Goal: Task Accomplishment & Management: Use online tool/utility

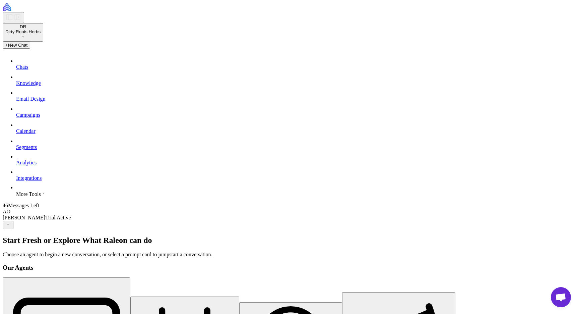
scroll to position [1, 0]
click at [41, 34] on div "DR Dirty Roots Herbs" at bounding box center [22, 29] width 35 height 10
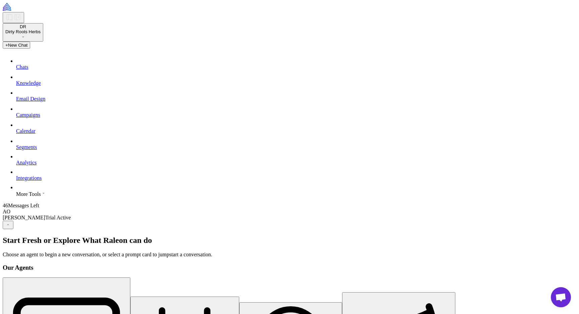
click at [38, 70] on link "Chats" at bounding box center [299, 62] width 566 height 16
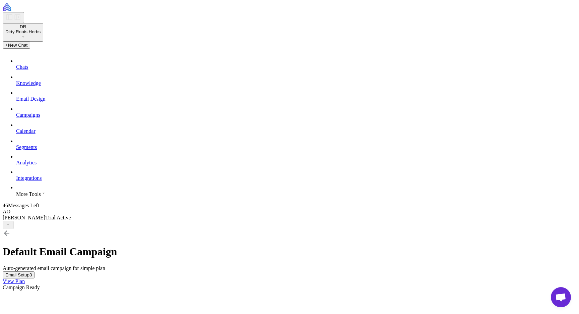
click at [30, 150] on span "Segments" at bounding box center [26, 147] width 21 height 6
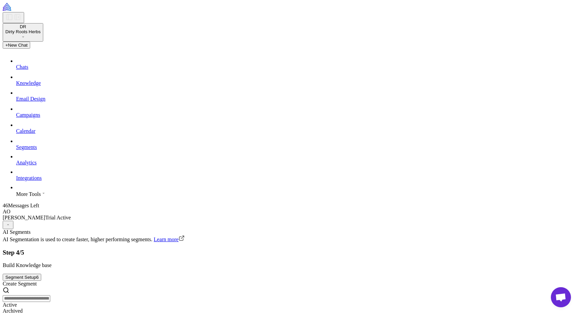
scroll to position [147, 0]
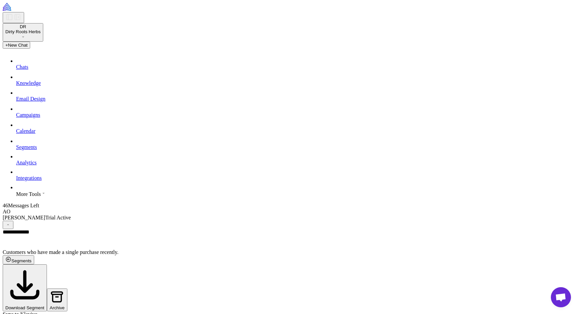
click at [38, 311] on span "Sync to Klaviyo" at bounding box center [20, 314] width 35 height 6
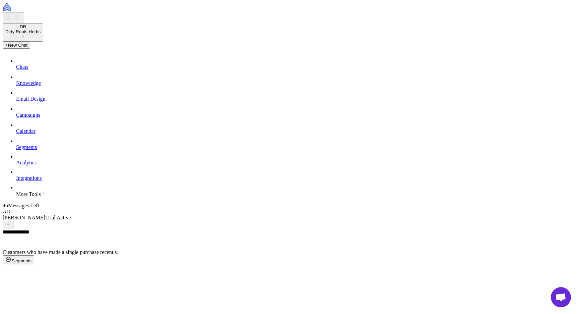
click at [40, 118] on span "Campaigns" at bounding box center [28, 115] width 24 height 6
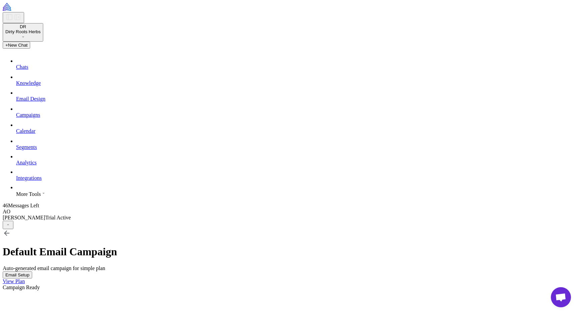
scroll to position [2052, 0]
select select "****"
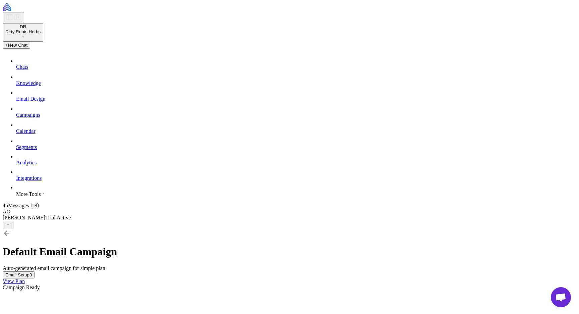
type textarea "**********"
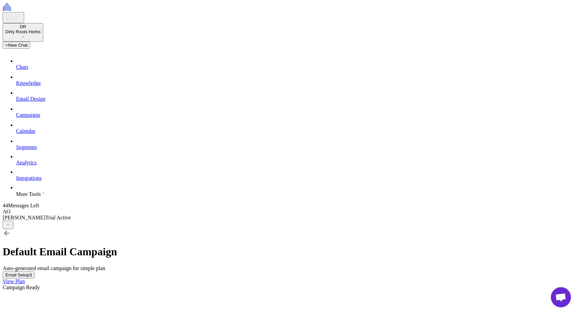
click at [42, 197] on div "More Tools" at bounding box center [299, 189] width 566 height 16
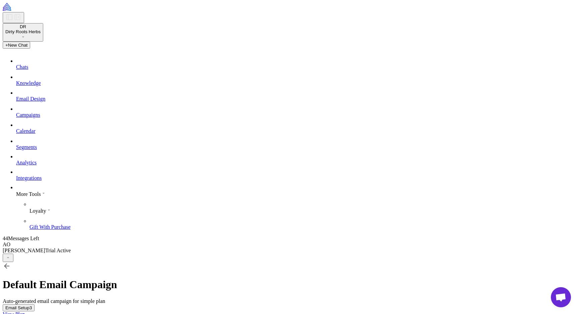
click at [49, 197] on div "More Tools" at bounding box center [299, 189] width 566 height 16
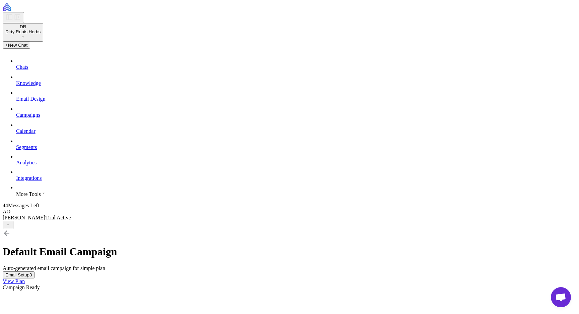
click at [37, 102] on span "Email Design" at bounding box center [30, 99] width 29 height 6
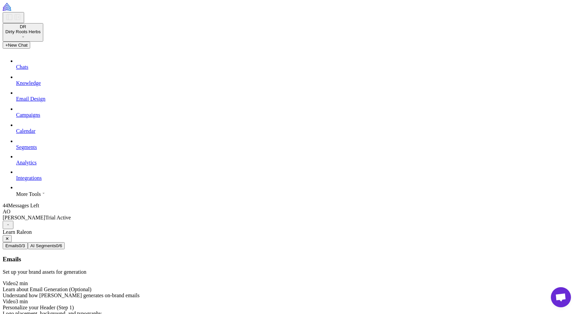
click at [174, 229] on div at bounding box center [292, 229] width 579 height 0
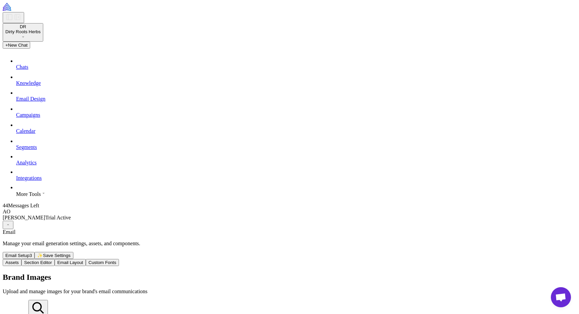
click at [55, 259] on button "Section Editor" at bounding box center [37, 262] width 33 height 7
click at [86, 259] on button "Email Layout" at bounding box center [70, 262] width 31 height 7
click at [119, 259] on button "Custom Fonts" at bounding box center [102, 262] width 33 height 7
click at [36, 86] on span "Knowledge" at bounding box center [28, 83] width 25 height 6
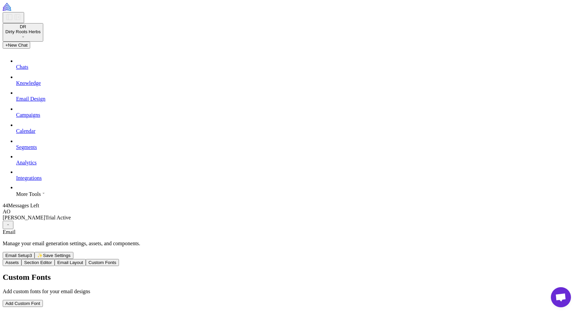
select select
type textarea "**********"
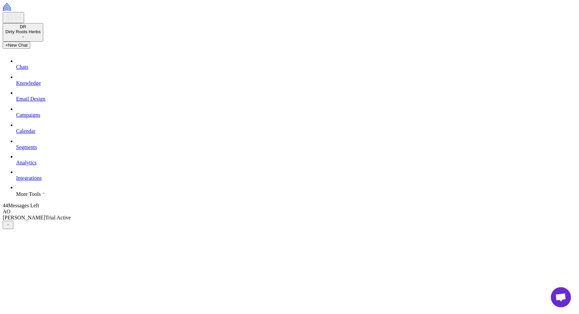
click at [39, 102] on span "Email Design" at bounding box center [30, 99] width 29 height 6
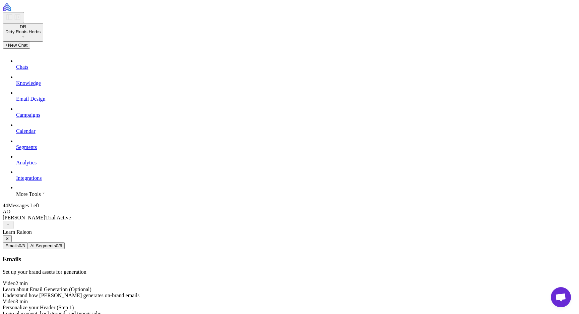
click at [44, 229] on div at bounding box center [292, 229] width 579 height 0
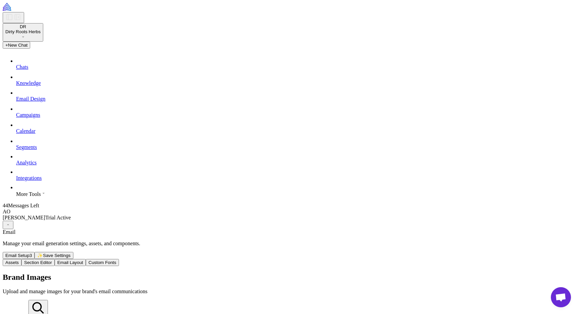
click at [40, 118] on span "Campaigns" at bounding box center [28, 115] width 24 height 6
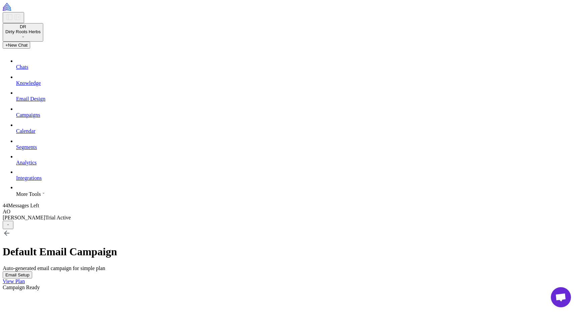
scroll to position [2890, 0]
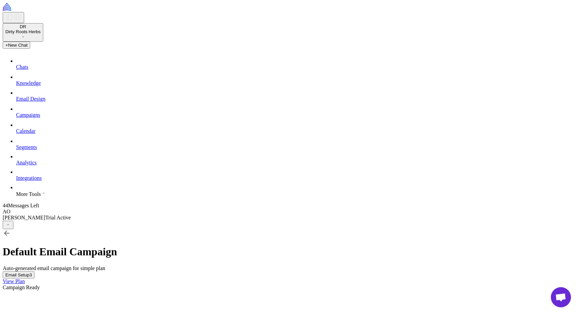
click at [42, 181] on span "Integrations" at bounding box center [28, 178] width 25 height 6
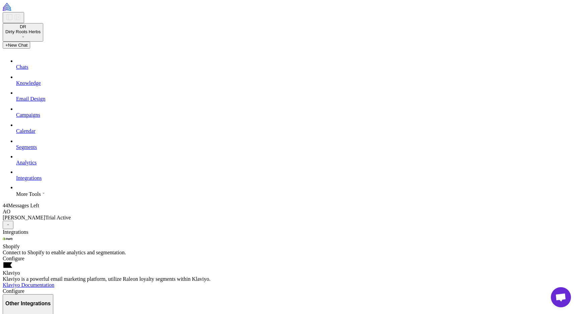
click at [41, 197] on span "More Tools" at bounding box center [28, 194] width 25 height 6
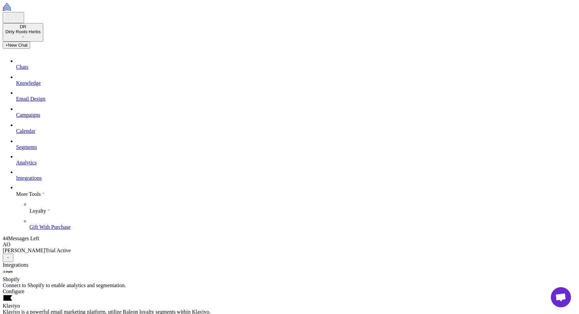
click at [34, 102] on span "Email Design" at bounding box center [30, 99] width 29 height 6
